Goal: Information Seeking & Learning: Learn about a topic

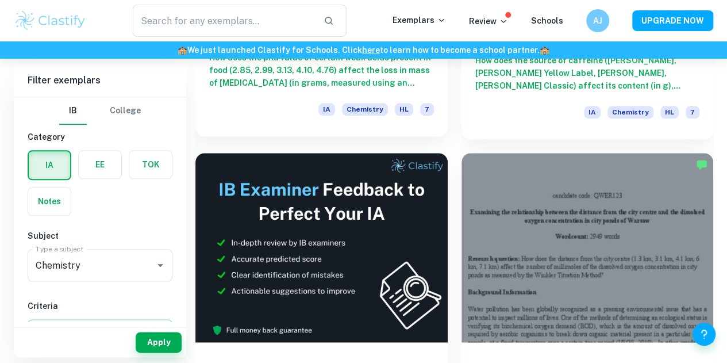
scroll to position [540, 0]
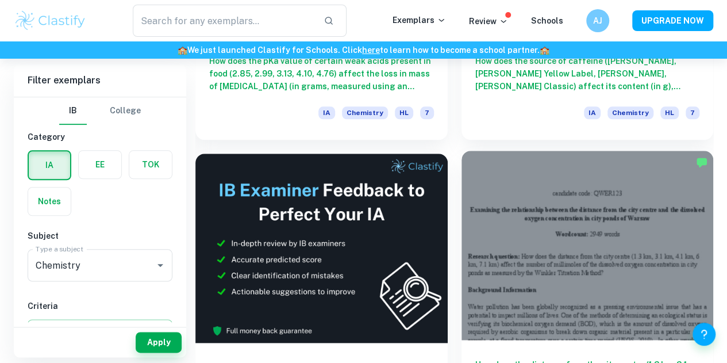
click at [461, 160] on div at bounding box center [587, 245] width 252 height 189
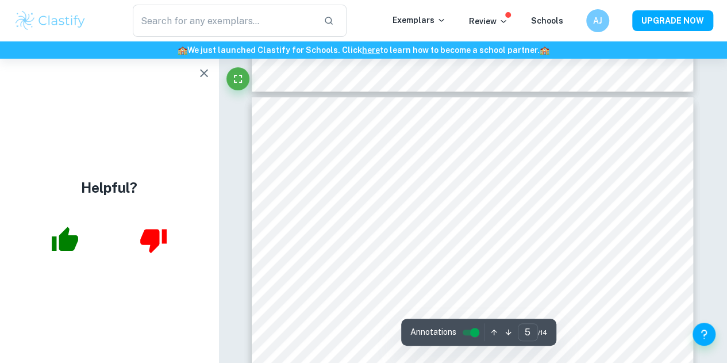
scroll to position [2820, 0]
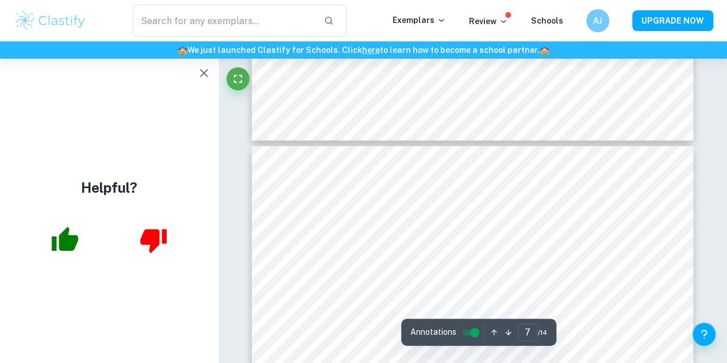
type input "8"
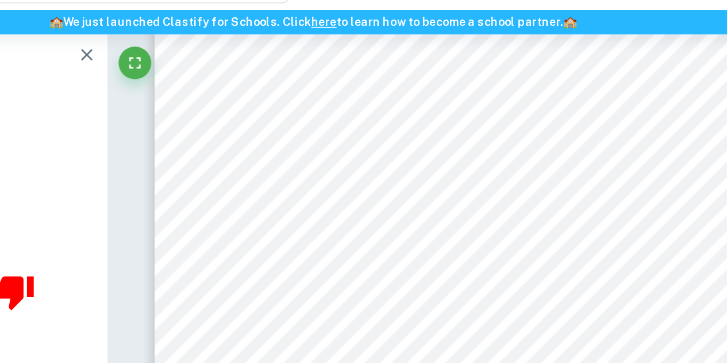
scroll to position [4692, 0]
